Goal: Transaction & Acquisition: Purchase product/service

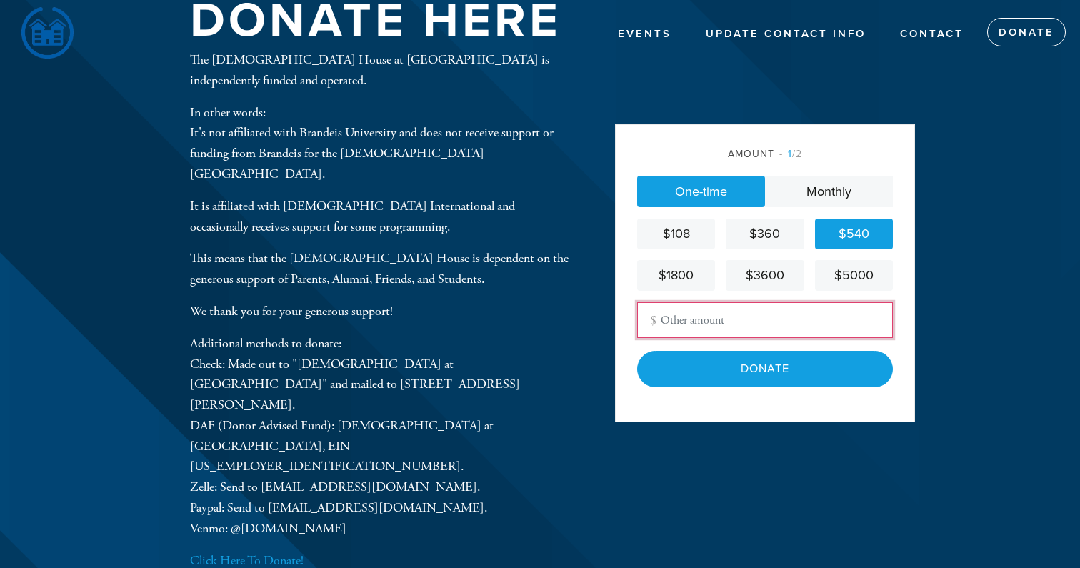
click at [695, 329] on input "Other Amount" at bounding box center [765, 320] width 256 height 36
click at [722, 414] on div "Amount 1 /2 One-time Monthly $108 $360 $540 $1800 $3600 $5000 Other Amount Cont…" at bounding box center [765, 272] width 300 height 297
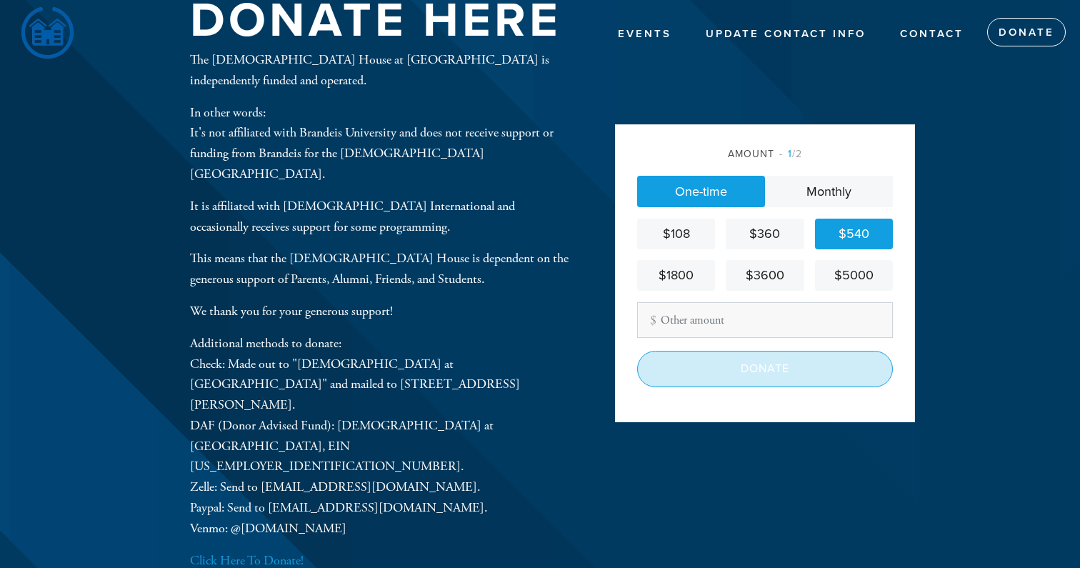
click at [789, 366] on input "Donate" at bounding box center [765, 369] width 256 height 36
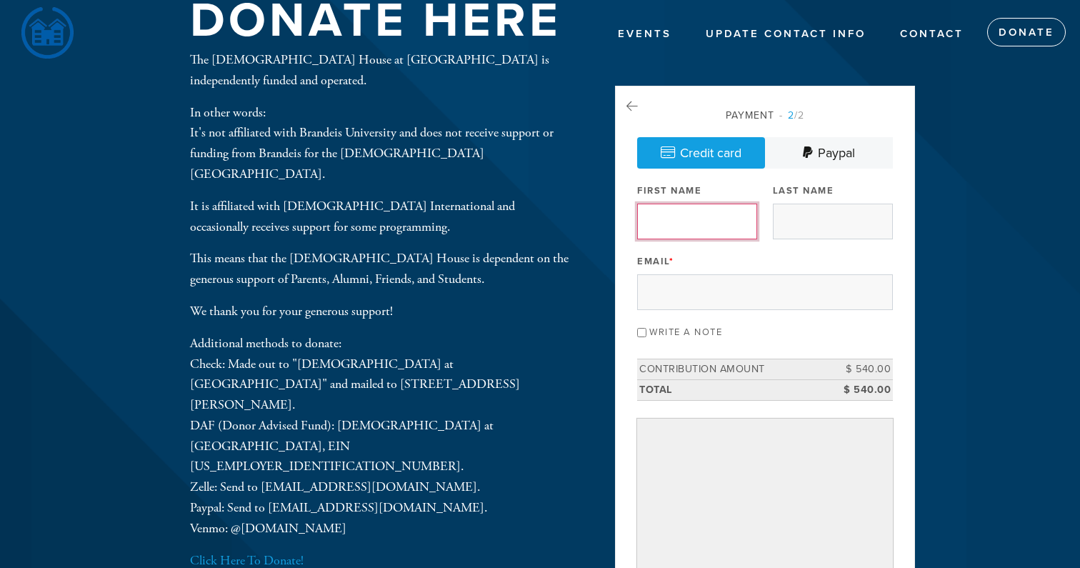
click at [703, 224] on input "First Name" at bounding box center [697, 222] width 120 height 36
type input "4"
type input "[PERSON_NAME]"
click at [853, 223] on input "Last Name" at bounding box center [833, 222] width 120 height 36
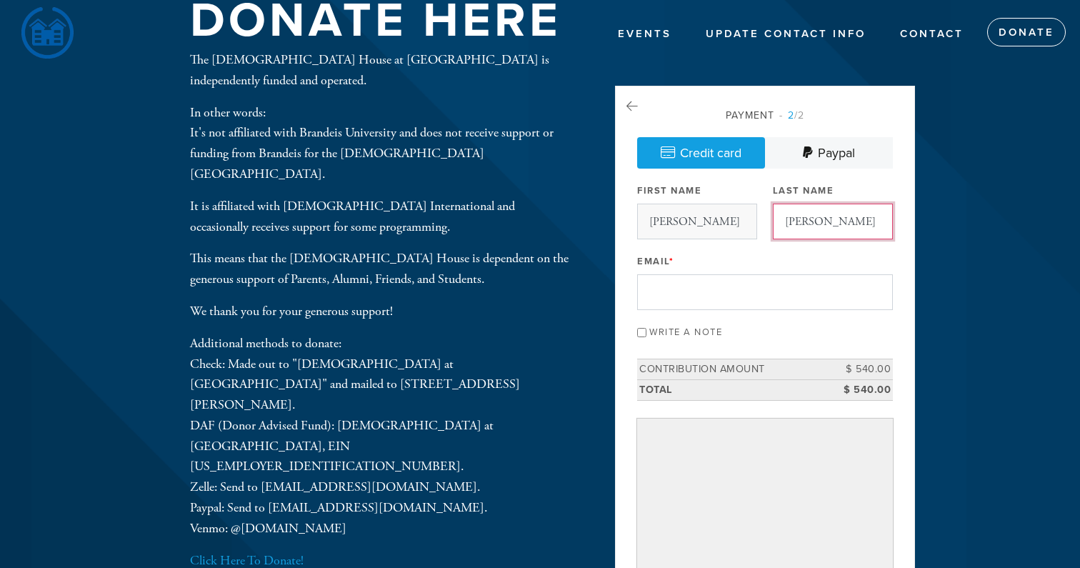
type input "[PERSON_NAME]"
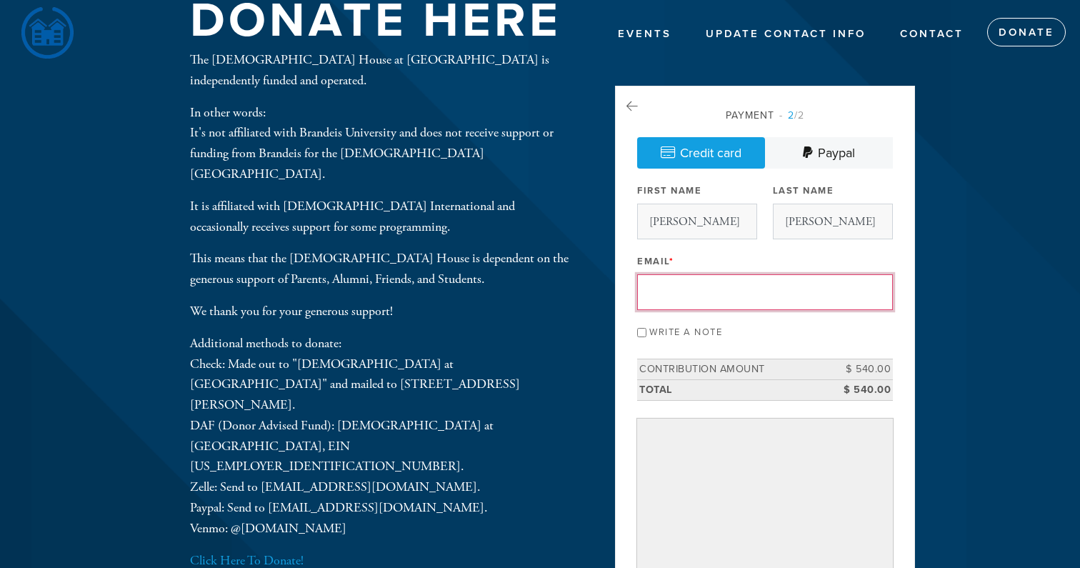
click at [771, 286] on input "Email *" at bounding box center [765, 292] width 256 height 36
type input "[EMAIL_ADDRESS][DOMAIN_NAME]"
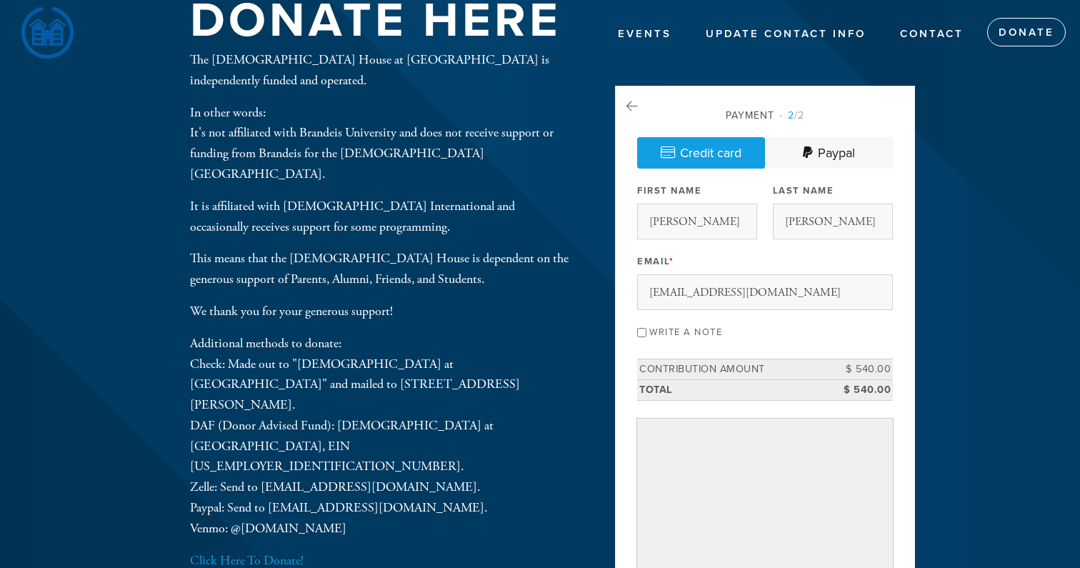
click at [631, 327] on div "Payment 2 /2 Credit card [GEOGRAPHIC_DATA] Payment Processor Pay Later [DEMOGRA…" at bounding box center [765, 453] width 300 height 734
click at [641, 332] on input "Write a note" at bounding box center [641, 332] width 9 height 9
checkbox input "true"
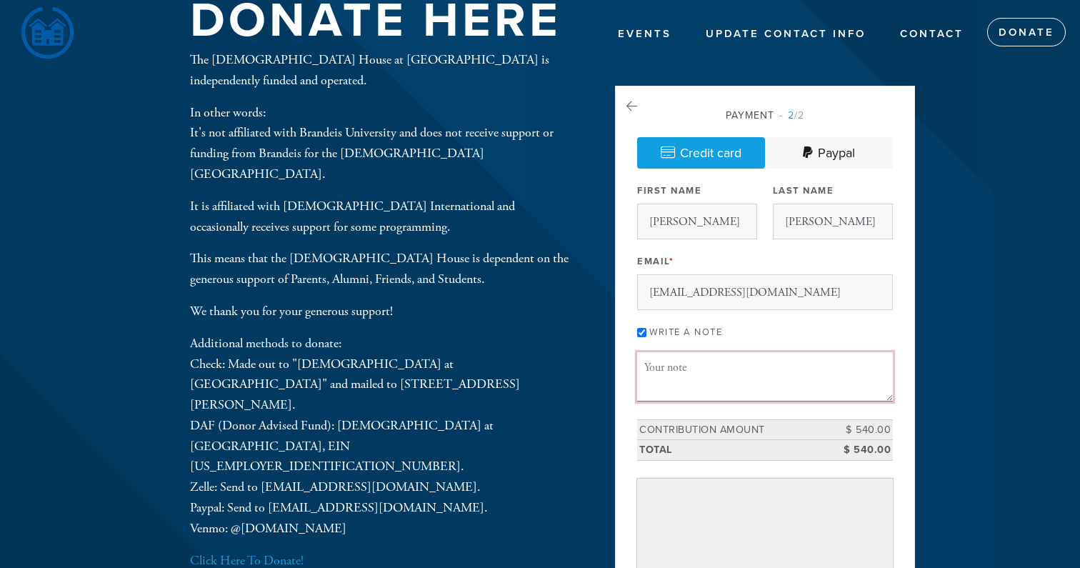
click at [668, 364] on textarea "Message or dedication" at bounding box center [765, 376] width 256 height 49
type textarea "T"
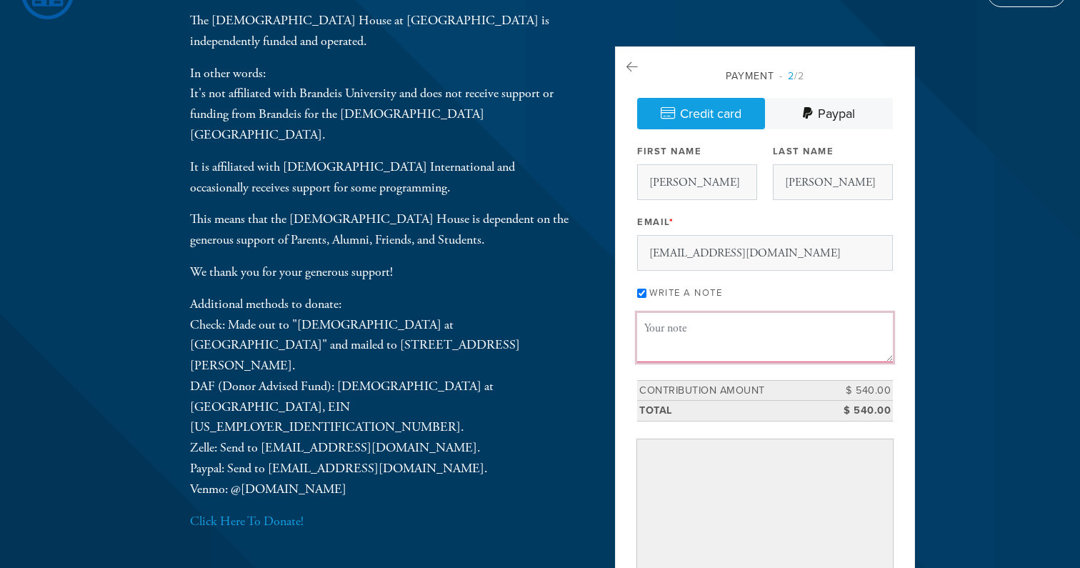
scroll to position [36, 0]
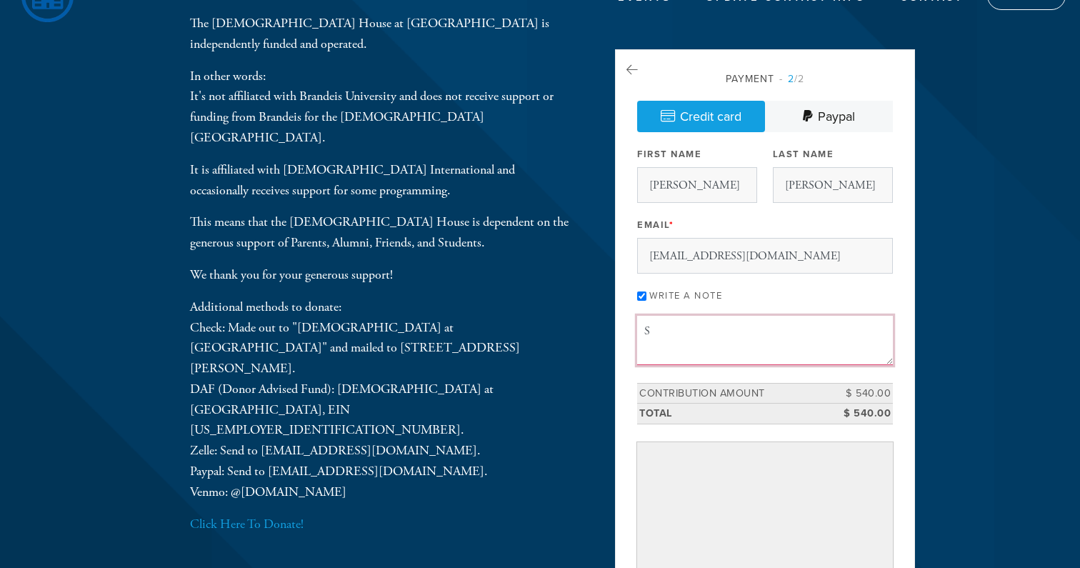
type textarea "S"
click at [711, 335] on textarea "Thank you for opening your home to me" at bounding box center [765, 340] width 256 height 49
click at [875, 335] on textarea "Thank you for graciously opening your home to me" at bounding box center [765, 340] width 256 height 49
drag, startPoint x: 783, startPoint y: 346, endPoint x: 636, endPoint y: 346, distance: 147.1
click at [636, 346] on div "Payment 2 /2 Credit card [GEOGRAPHIC_DATA] Payment Processor Pay Later [DEMOGRA…" at bounding box center [765, 446] width 300 height 794
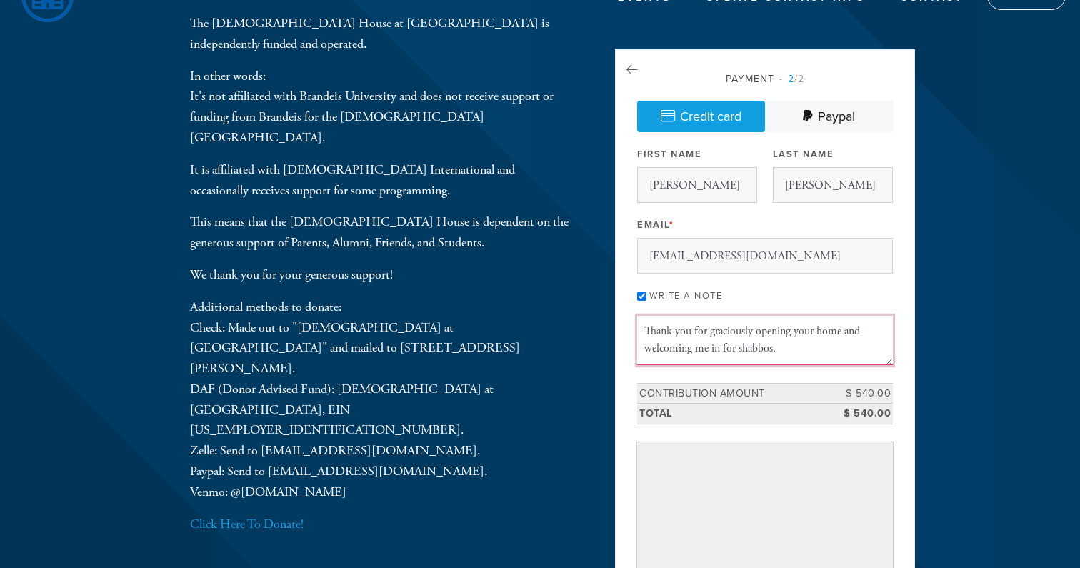
click at [797, 347] on textarea "Thank you for graciously opening your home and welcoming me in for shabbos." at bounding box center [765, 340] width 256 height 49
click at [740, 351] on textarea "Thank you for graciously opening your home and welcoming me in for shabbos." at bounding box center [765, 340] width 256 height 49
click at [792, 346] on textarea "Thank you for graciously opening your home and welcoming me in for Shabbos." at bounding box center [765, 340] width 256 height 49
click at [742, 349] on textarea "Thank you for graciously opening your home and welcoming me in for Shabbos." at bounding box center [765, 340] width 256 height 49
click at [791, 343] on textarea "Thank you for graciously opening your home and welcoming me in for shabbos." at bounding box center [765, 340] width 256 height 49
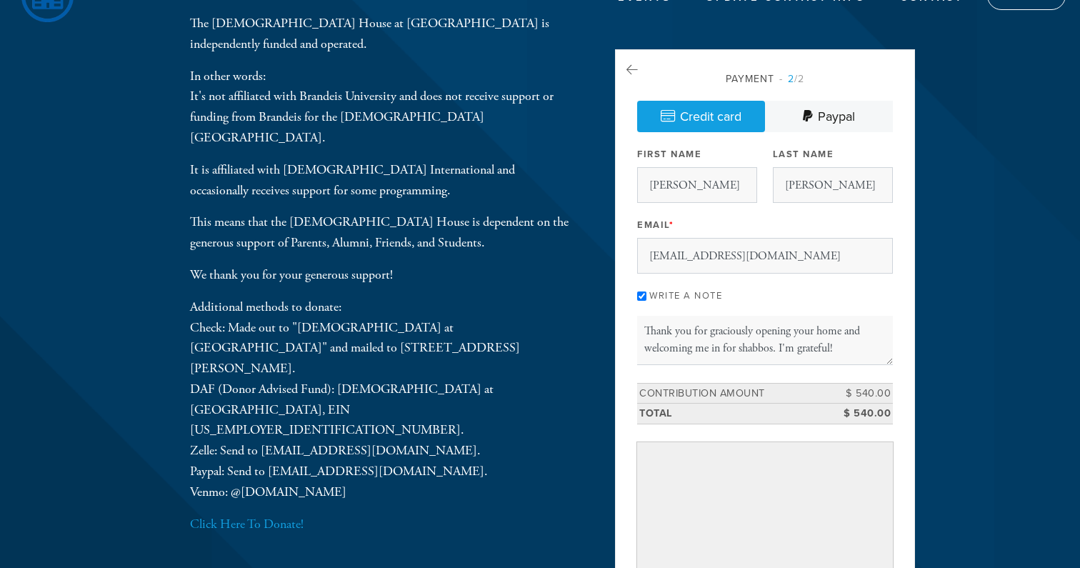
click at [931, 343] on header "Events Update Contact Info Contact Donate Donate Here The [DEMOGRAPHIC_DATA][GE…" at bounding box center [540, 457] width 1080 height 987
click at [856, 348] on textarea "Thank you for graciously opening your home and welcoming me in for shabbos. I'm…" at bounding box center [765, 340] width 256 height 49
drag, startPoint x: 801, startPoint y: 350, endPoint x: 787, endPoint y: 333, distance: 22.3
click at [787, 333] on textarea "Thank you for graciously opening your home and welcoming me in for shabbos!" at bounding box center [765, 340] width 256 height 49
click at [791, 347] on textarea "Thank you for graciously opening your home and welcoming me in for shabbos!" at bounding box center [765, 340] width 256 height 49
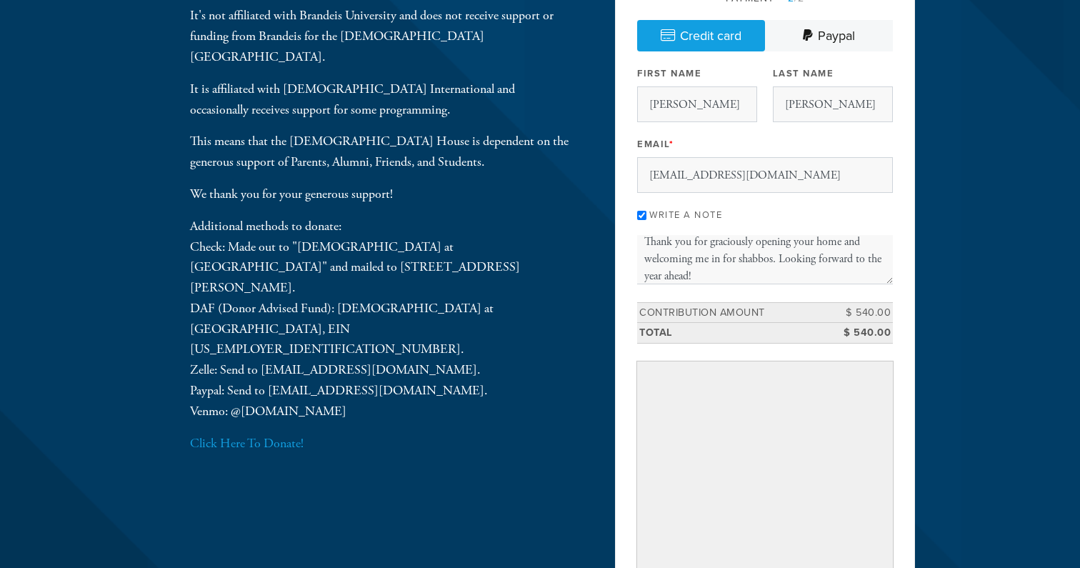
scroll to position [131, 0]
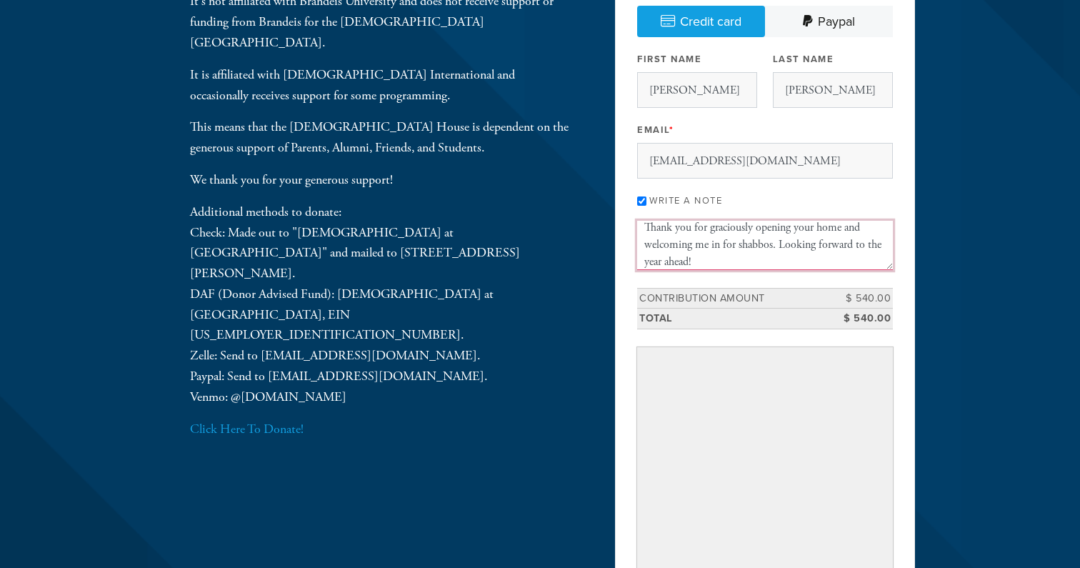
click at [814, 260] on textarea "Thank you for graciously opening your home and welcoming me in for shabbos. Loo…" at bounding box center [765, 245] width 256 height 49
click at [702, 246] on textarea "Thank you for graciously opening your home and welcoming me in for shabbos. Loo…" at bounding box center [765, 245] width 256 height 49
click at [832, 255] on textarea "Thank you for graciously opening your home and welcoming [PERSON_NAME] and I in…" at bounding box center [765, 245] width 256 height 49
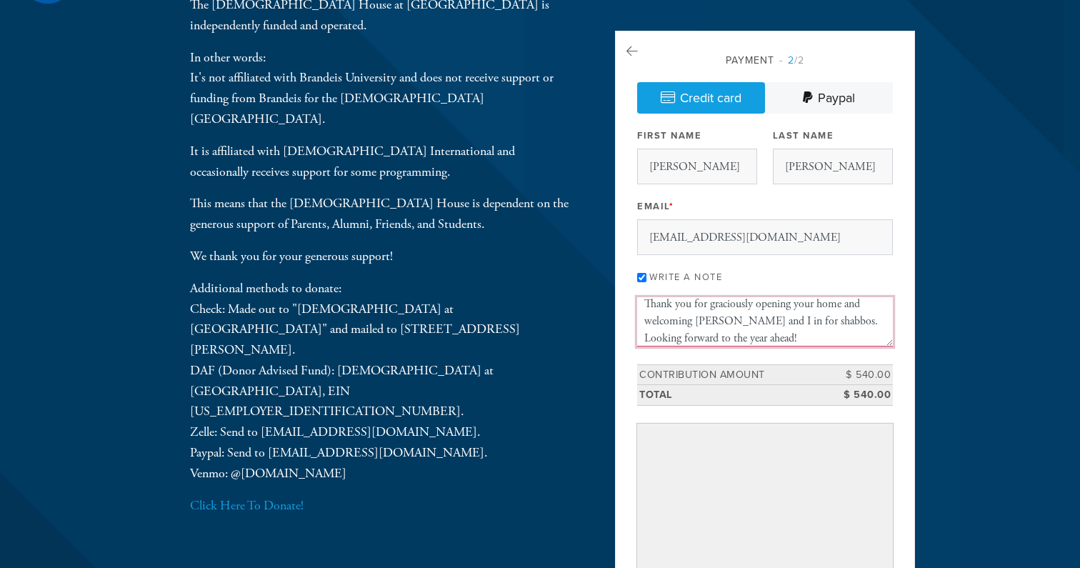
scroll to position [0, 0]
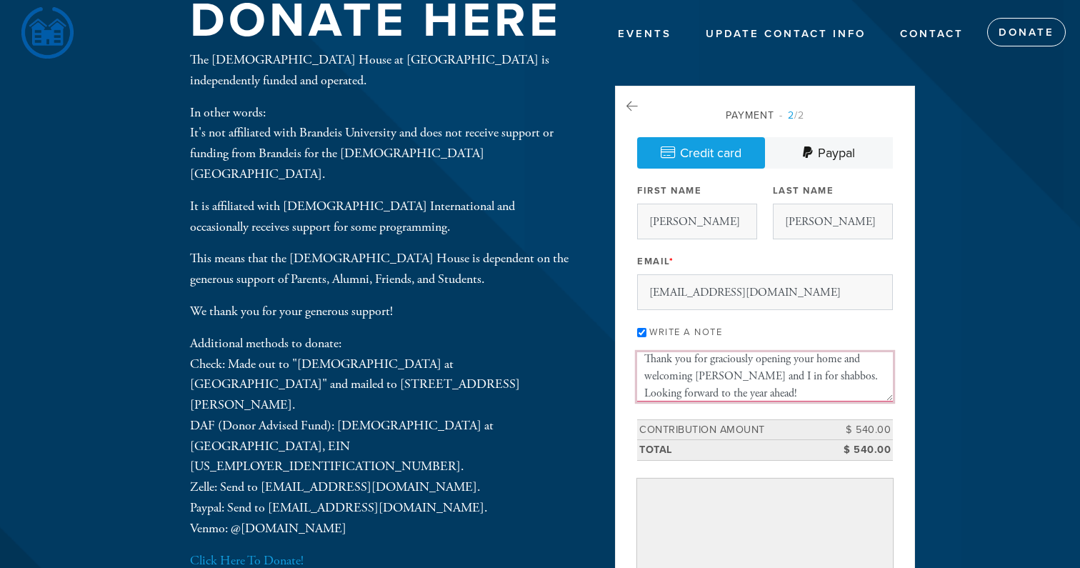
type textarea "Thank you for graciously opening your home and welcoming [PERSON_NAME] and I in…"
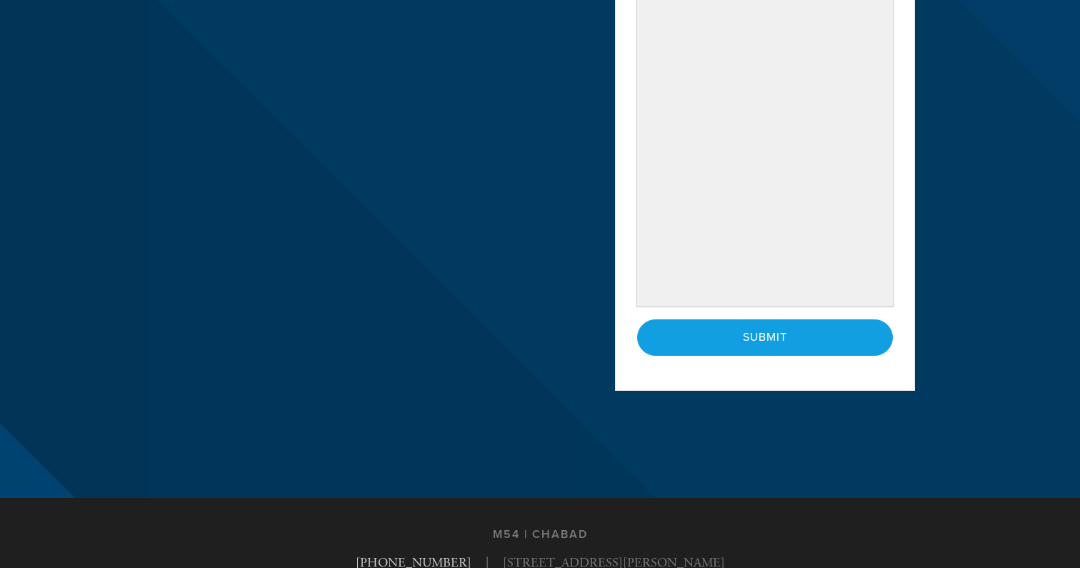
scroll to position [703, 0]
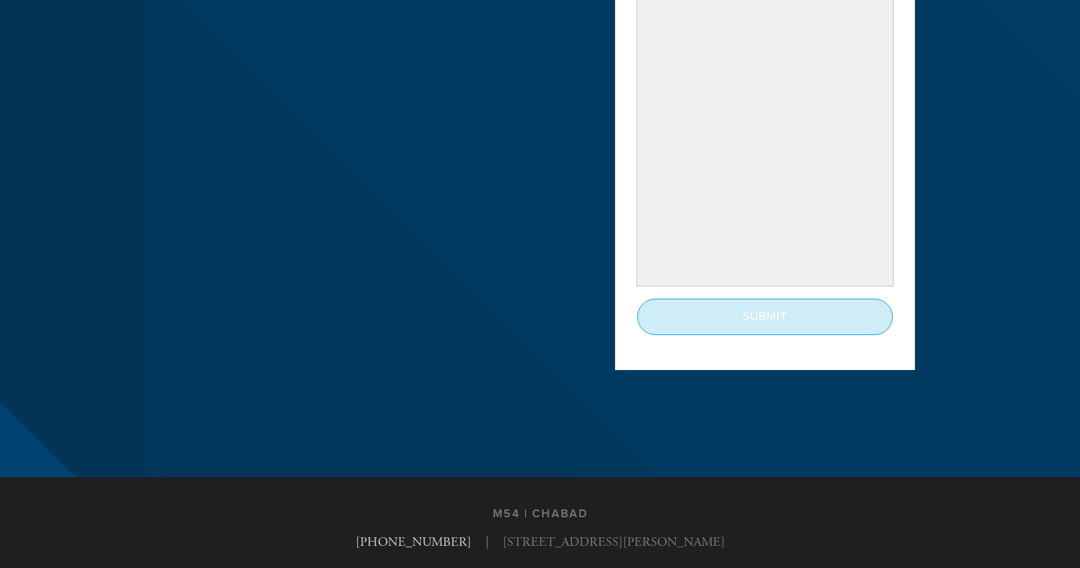
click at [809, 319] on input "Submit" at bounding box center [765, 317] width 256 height 36
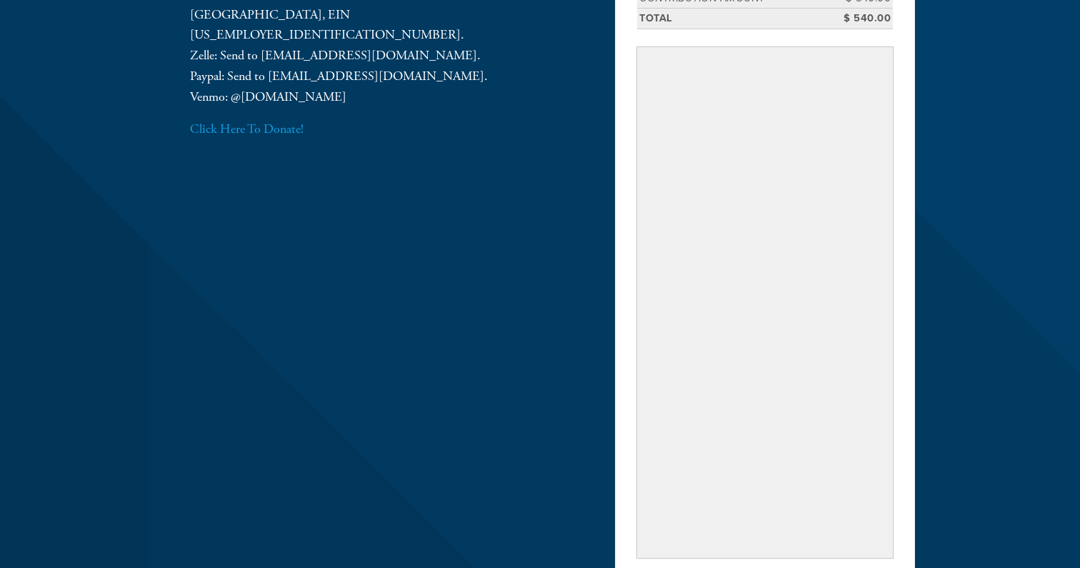
scroll to position [754, 0]
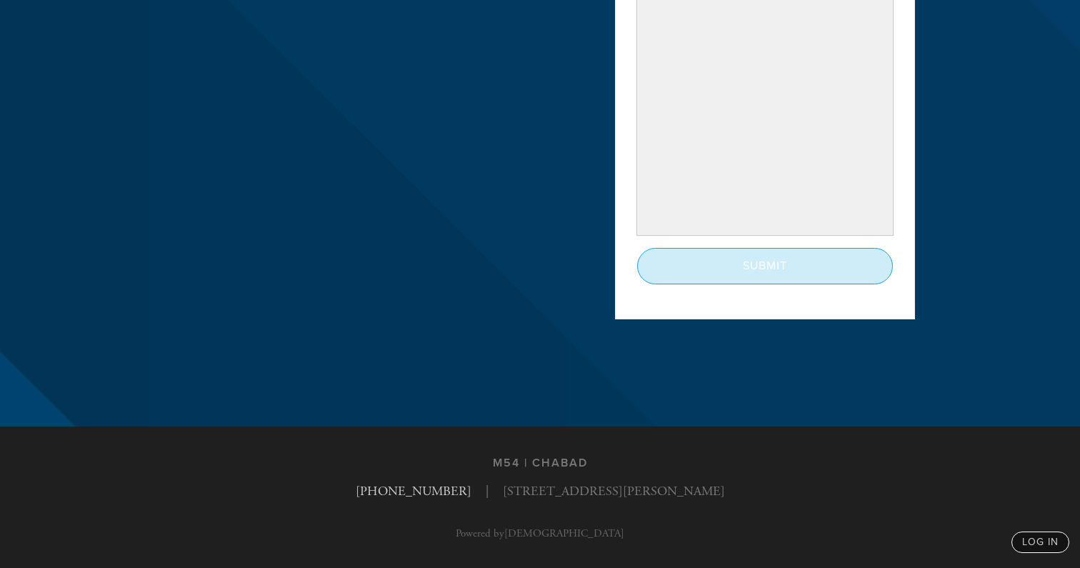
click at [813, 265] on input "Submit" at bounding box center [765, 266] width 256 height 36
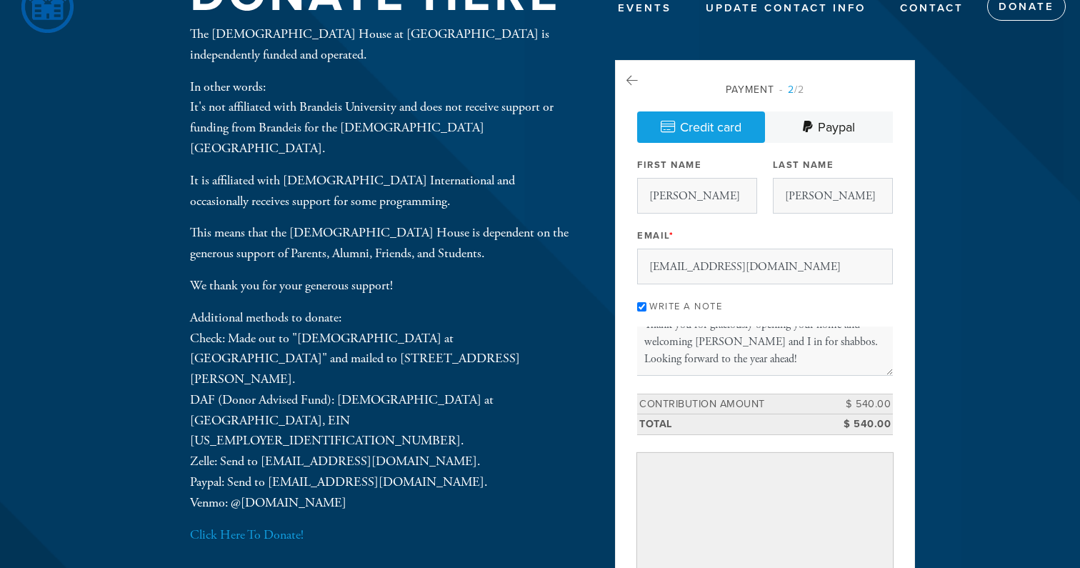
scroll to position [0, 0]
